Goal: Obtain resource: Download file/media

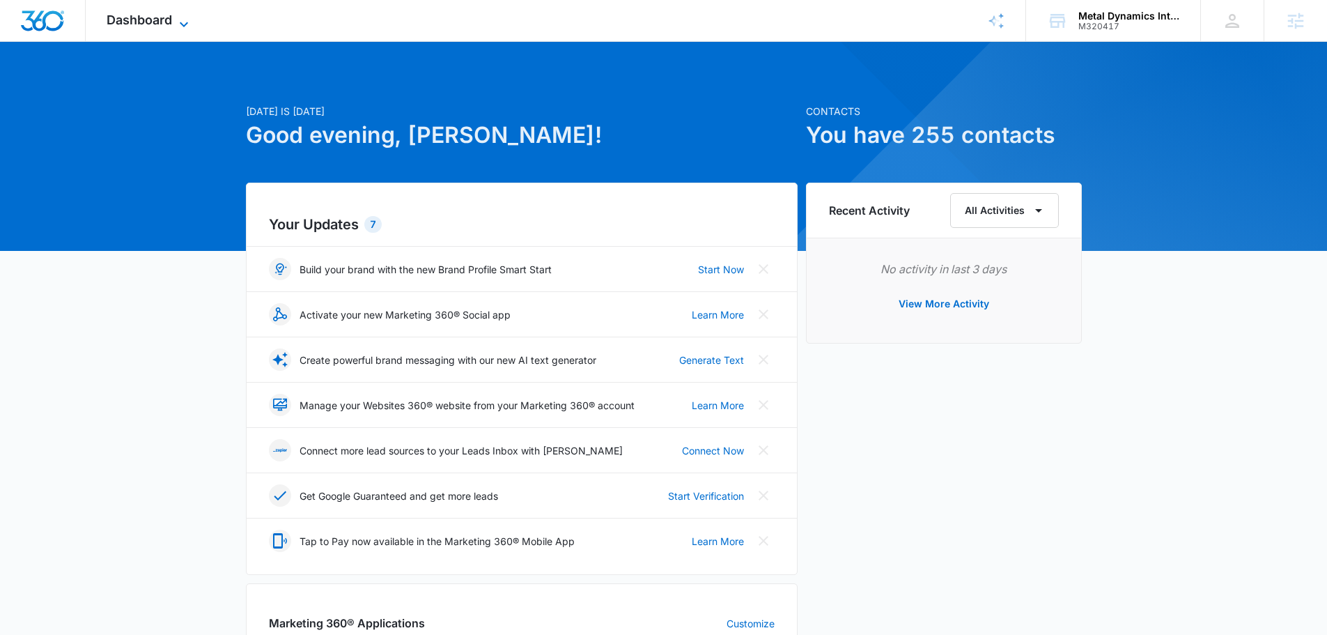
click at [146, 20] on span "Dashboard" at bounding box center [139, 20] width 65 height 15
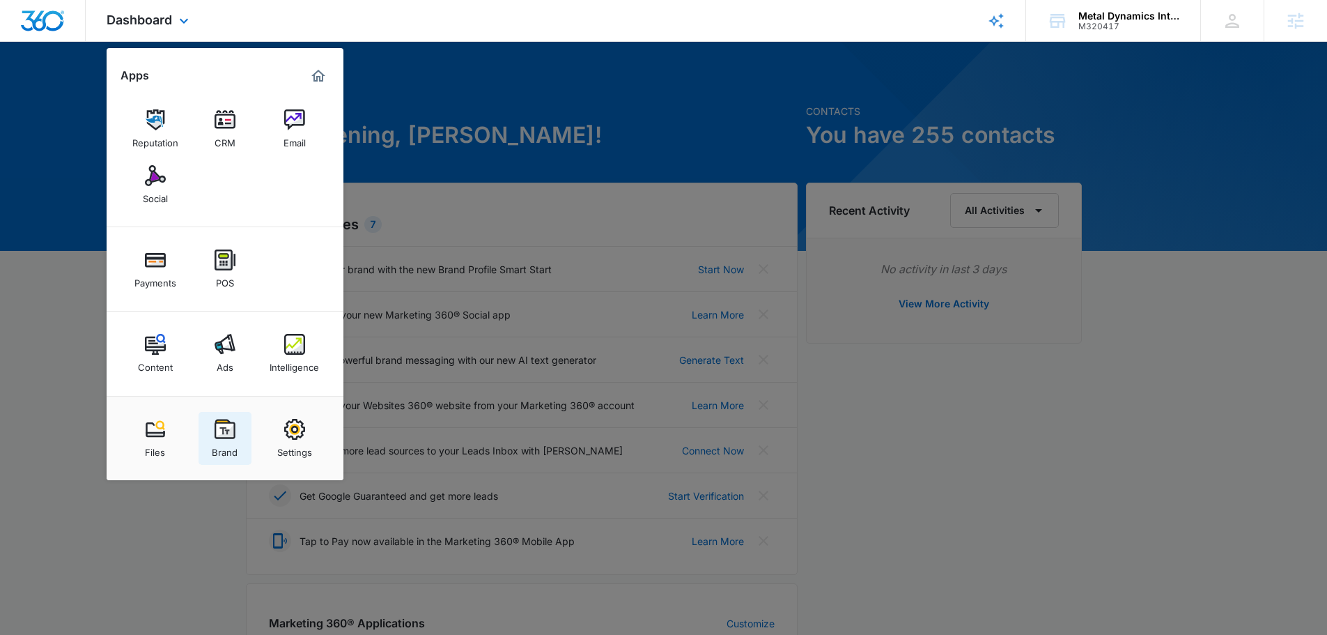
click at [233, 435] on img at bounding box center [225, 429] width 21 height 21
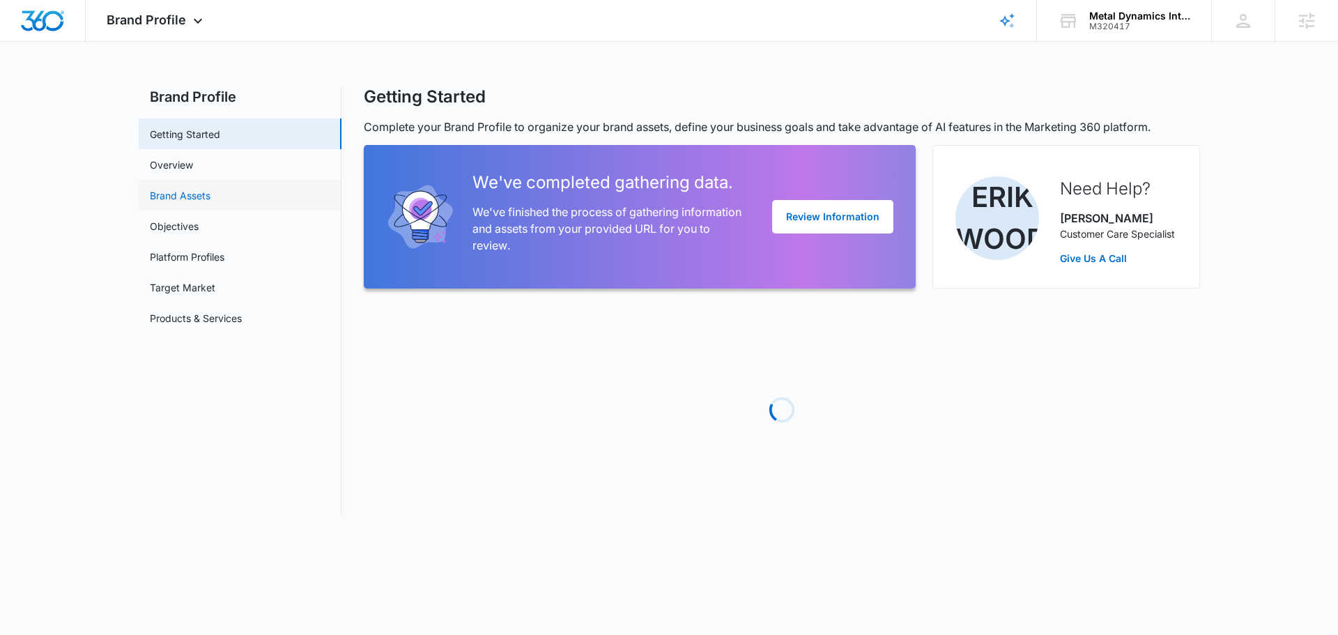
click at [155, 195] on link "Brand Assets" at bounding box center [180, 195] width 61 height 15
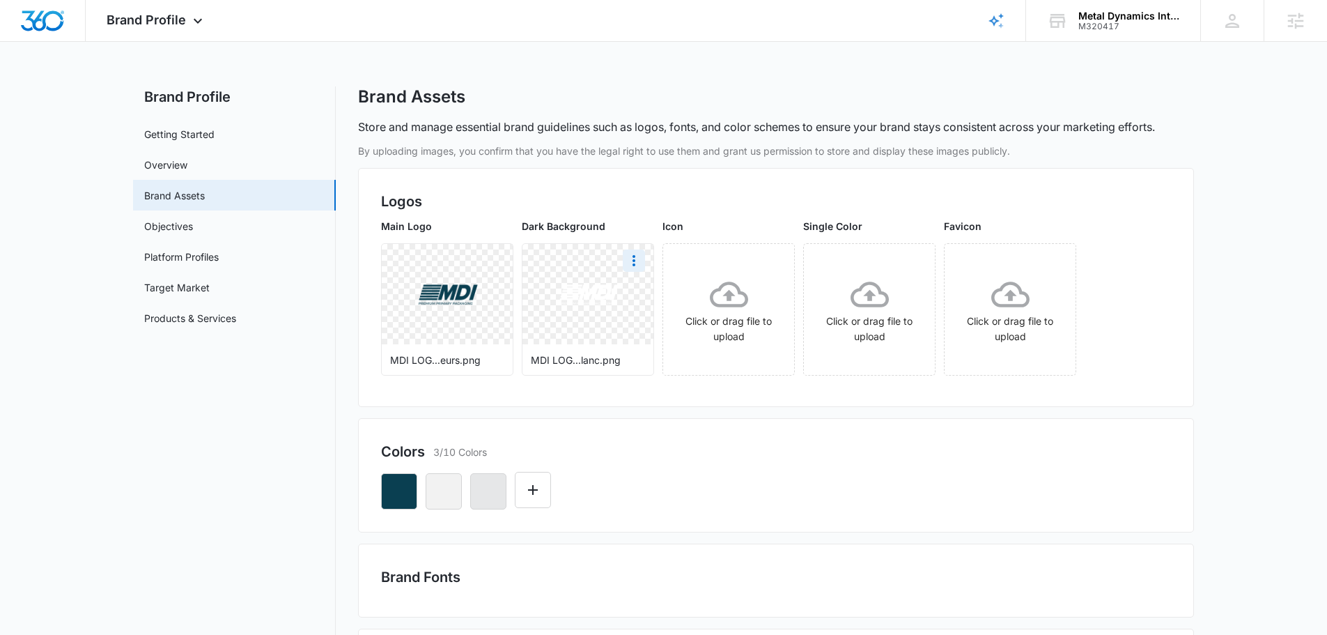
click at [601, 299] on img at bounding box center [588, 294] width 98 height 76
click at [632, 267] on icon "More" at bounding box center [634, 260] width 17 height 17
click at [640, 297] on div "Download" at bounding box center [662, 300] width 45 height 10
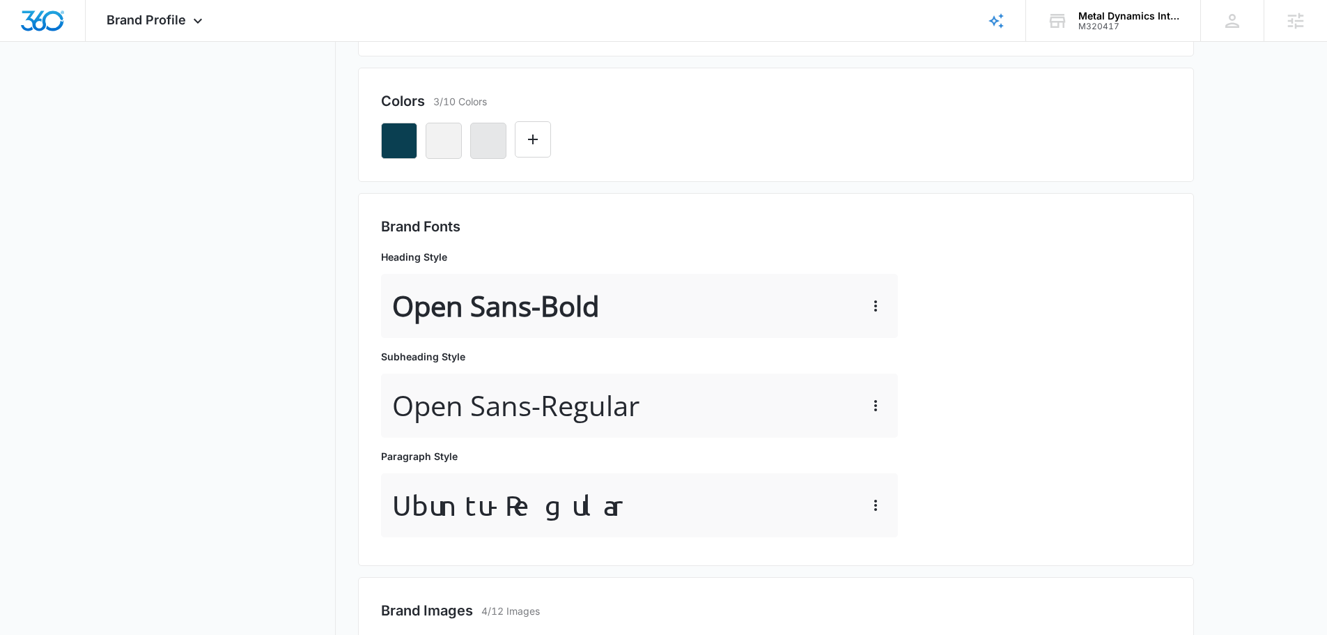
scroll to position [348, 0]
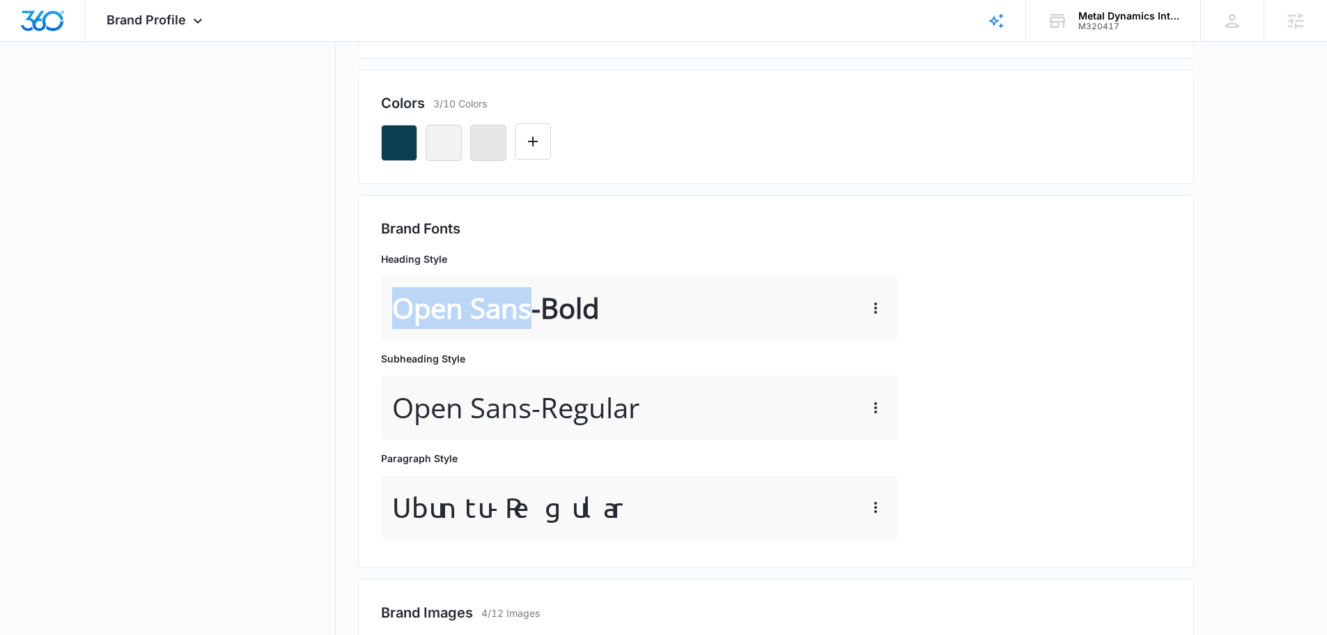
drag, startPoint x: 526, startPoint y: 305, endPoint x: 390, endPoint y: 316, distance: 136.3
click at [390, 316] on div "Open Sans - Bold" at bounding box center [639, 308] width 517 height 64
copy p "Open Sans"
